Goal: Information Seeking & Learning: Understand process/instructions

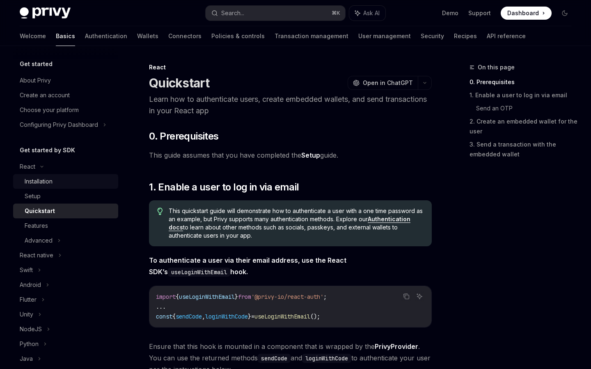
click at [53, 178] on div "Installation" at bounding box center [39, 182] width 28 height 10
type textarea "*"
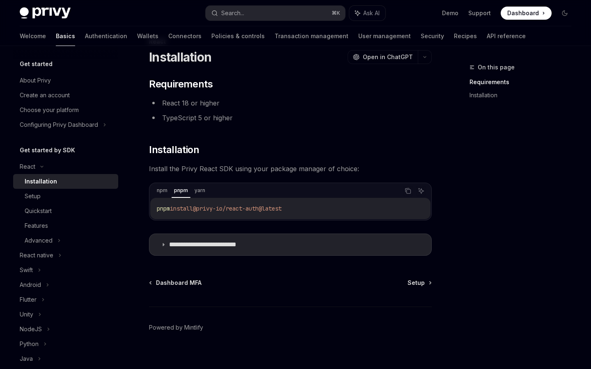
scroll to position [34, 0]
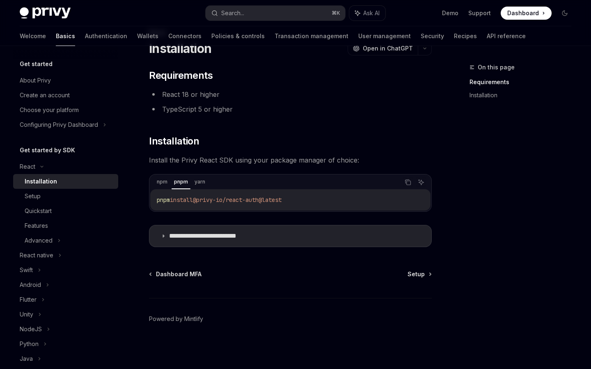
click at [289, 210] on div "pnpm install @privy-io/react-auth@latest" at bounding box center [290, 199] width 280 height 21
drag, startPoint x: 315, startPoint y: 199, endPoint x: 154, endPoint y: 197, distance: 161.4
click at [154, 197] on div "pnpm install @privy-io/react-auth@latest" at bounding box center [290, 199] width 280 height 21
copy span "pnpm install @privy-io/react-auth@latest"
drag, startPoint x: 312, startPoint y: 195, endPoint x: 152, endPoint y: 197, distance: 160.1
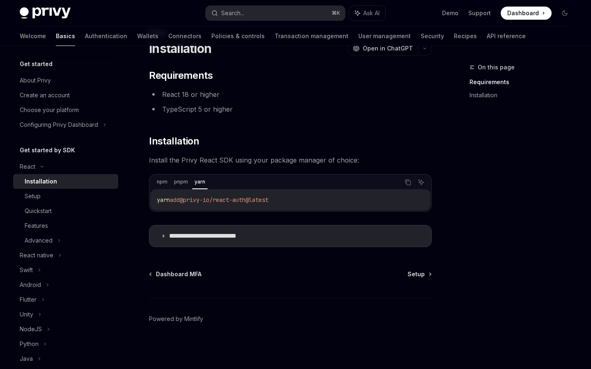
click at [152, 197] on div "yarn add @privy-io/react-auth@latest" at bounding box center [290, 199] width 280 height 21
copy span "yarn add @privy-io/react-auth@latest"
